Goal: Check status: Check status

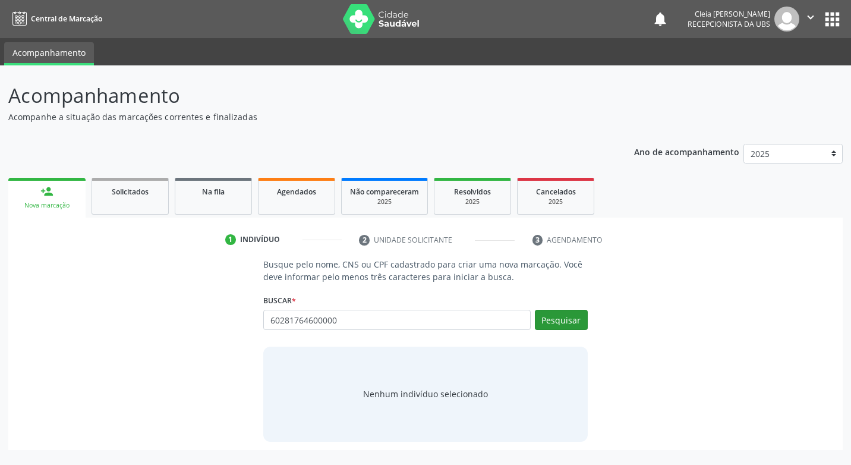
type input "60281764600000"
click at [557, 326] on button "Pesquisar" at bounding box center [561, 320] width 53 height 20
click at [387, 319] on input "60281764600000" at bounding box center [396, 320] width 267 height 20
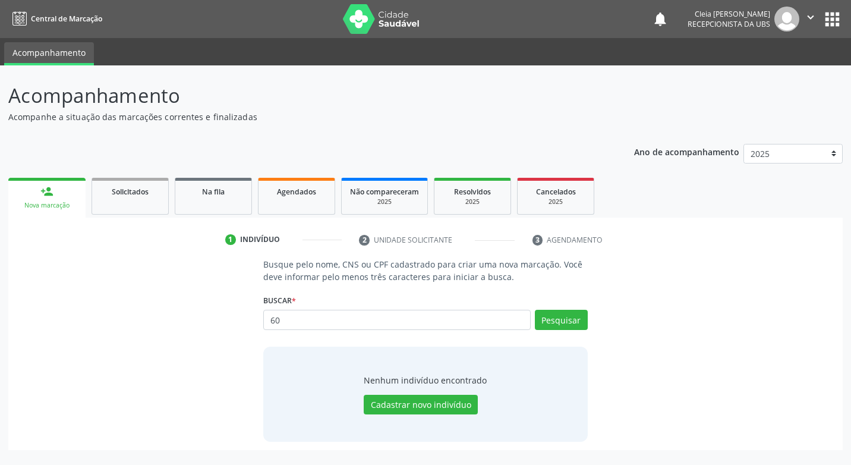
type input "6"
type input "[PERSON_NAME]"
click at [553, 323] on button "Pesquisar" at bounding box center [561, 320] width 53 height 20
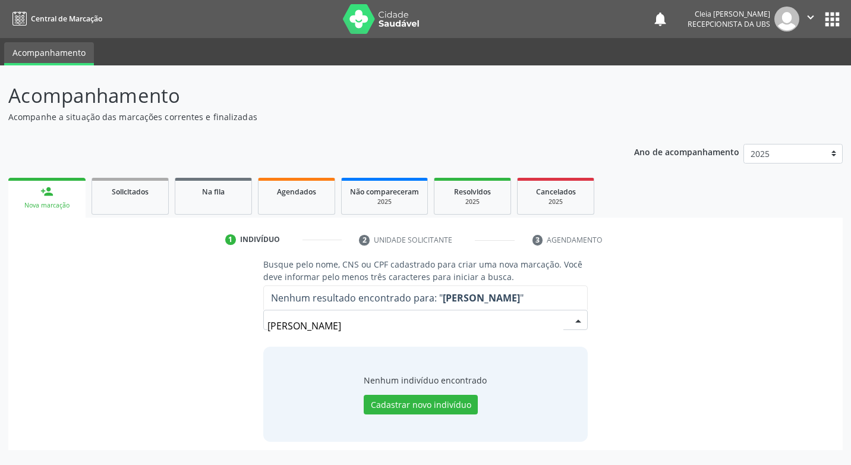
click at [472, 330] on input "[PERSON_NAME]" at bounding box center [414, 326] width 295 height 24
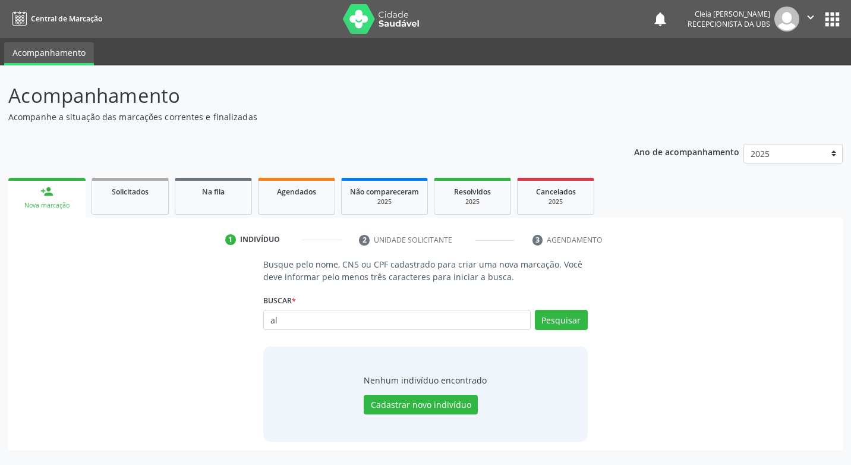
type input "a"
type input "6"
type input "602"
click at [47, 210] on link "person_add Nova marcação" at bounding box center [46, 198] width 77 height 40
click at [48, 201] on div "Nova marcação" at bounding box center [47, 205] width 61 height 9
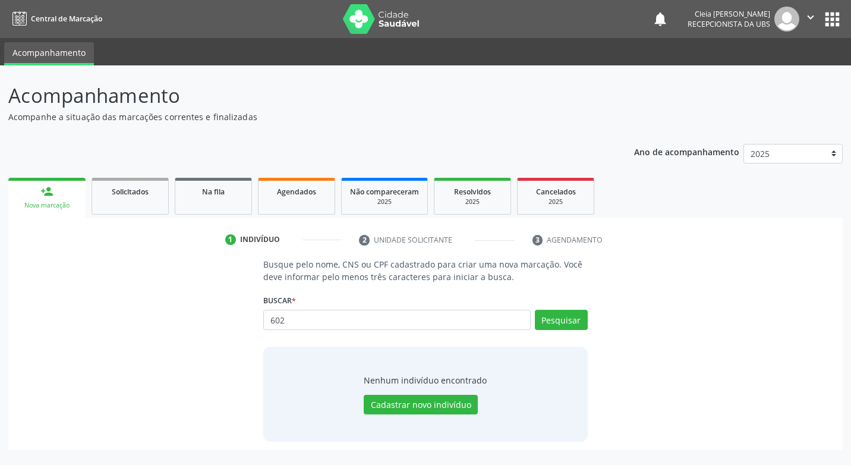
click at [48, 201] on div "Nova marcação" at bounding box center [47, 205] width 61 height 9
click at [48, 199] on link "person_add Nova marcação" at bounding box center [46, 198] width 77 height 40
click at [49, 199] on link "person_add Nova marcação" at bounding box center [46, 198] width 77 height 40
click at [50, 197] on div "person_add" at bounding box center [46, 191] width 13 height 13
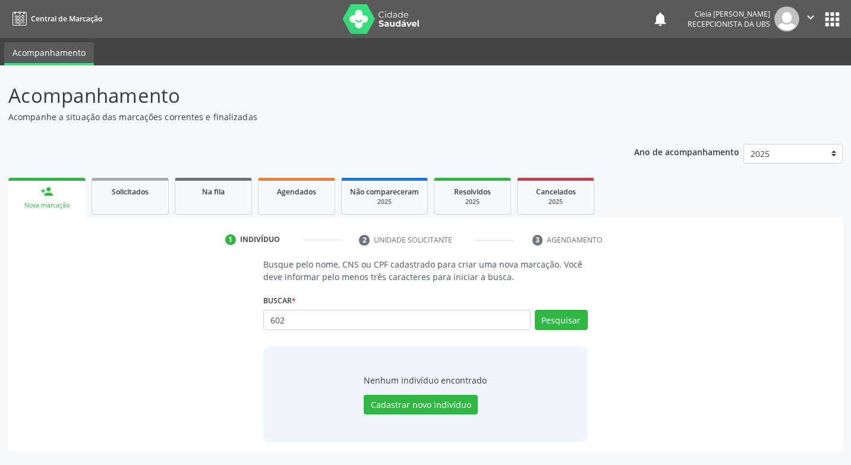
click at [50, 196] on div "person_add" at bounding box center [46, 191] width 13 height 13
